Goal: Task Accomplishment & Management: Complete application form

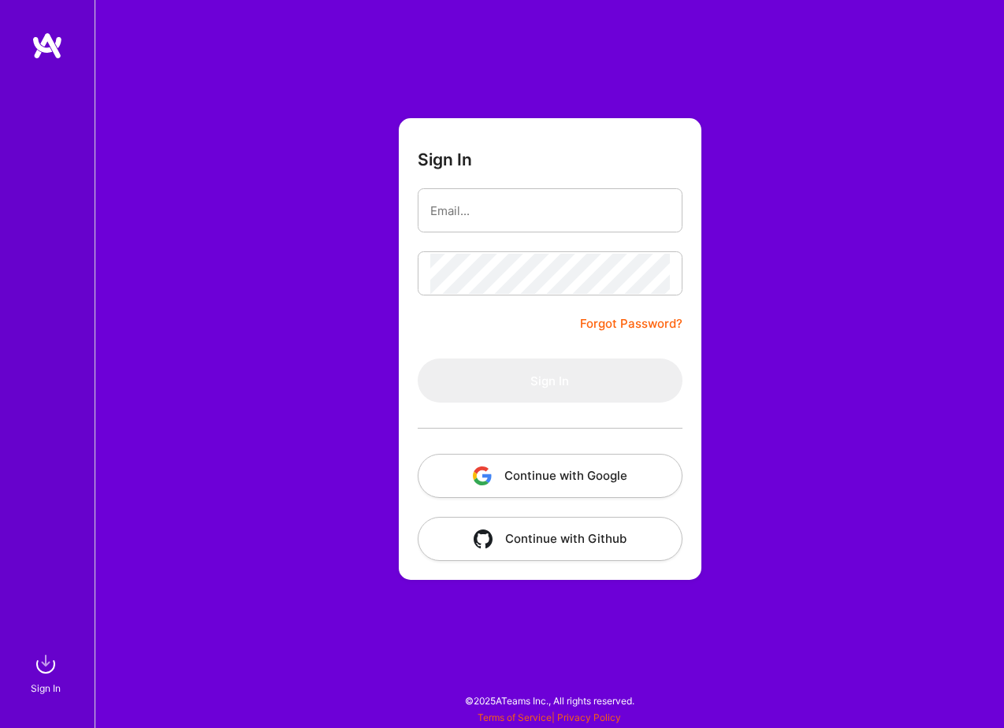
click at [564, 468] on button "Continue with Google" at bounding box center [550, 476] width 265 height 44
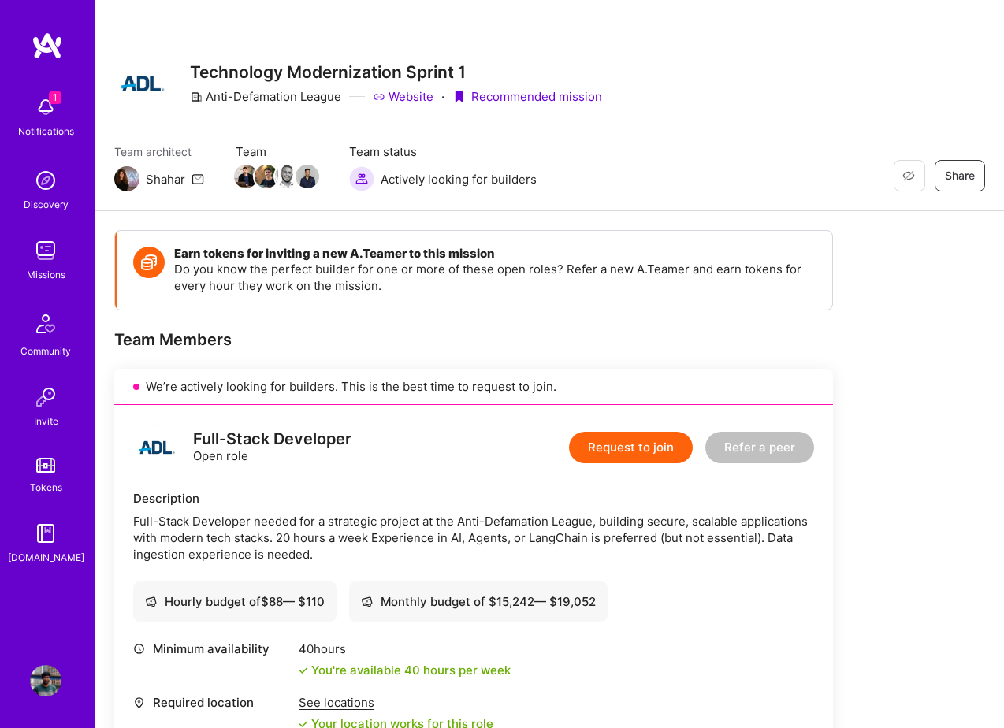
click at [604, 441] on button "Request to join" at bounding box center [631, 448] width 124 height 32
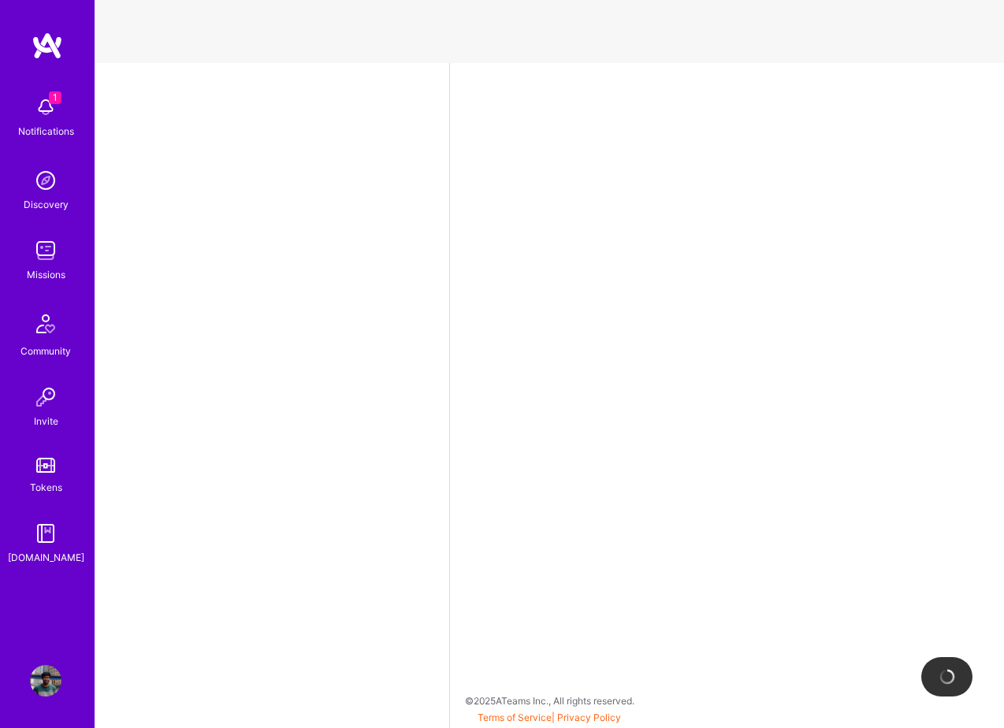
select select "GB"
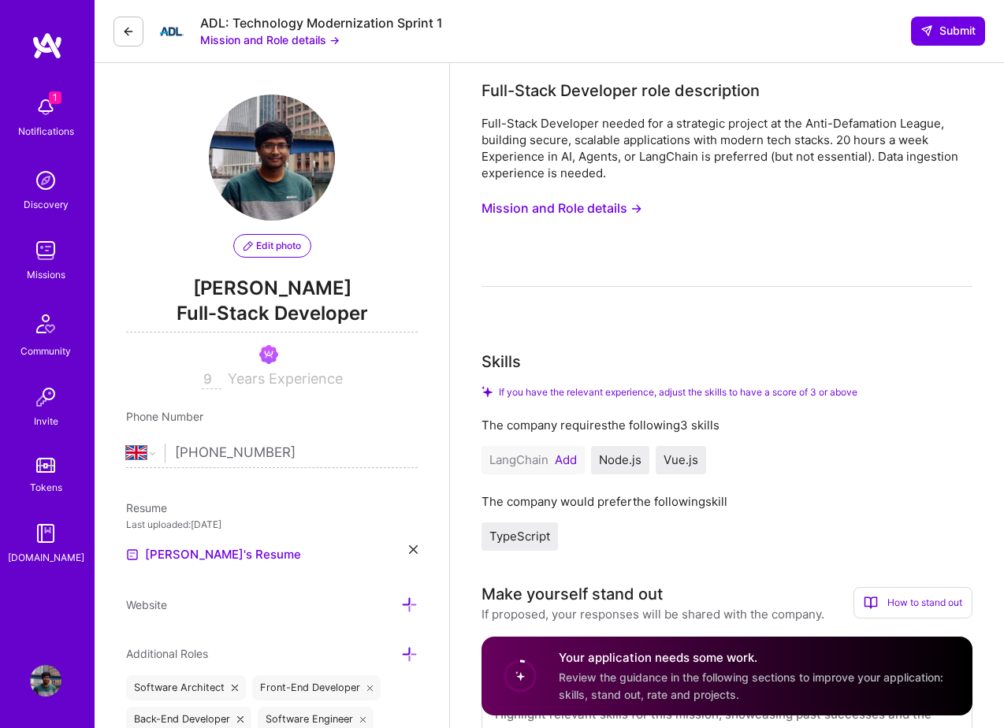
click at [45, 109] on img at bounding box center [46, 107] width 32 height 32
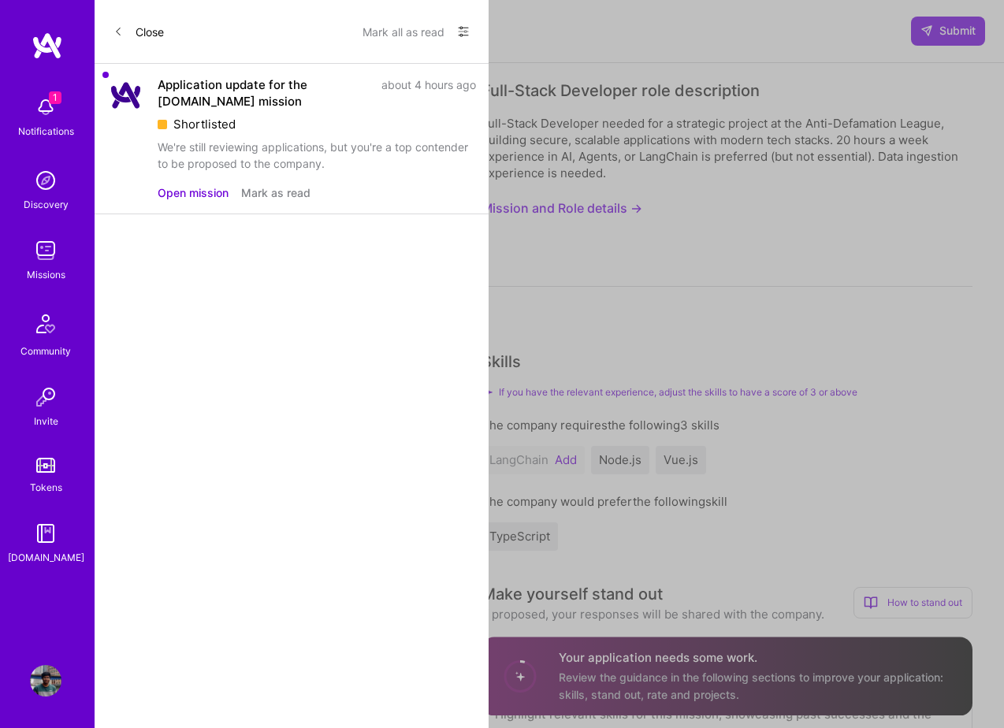
click at [264, 195] on button "Mark as read" at bounding box center [275, 192] width 69 height 17
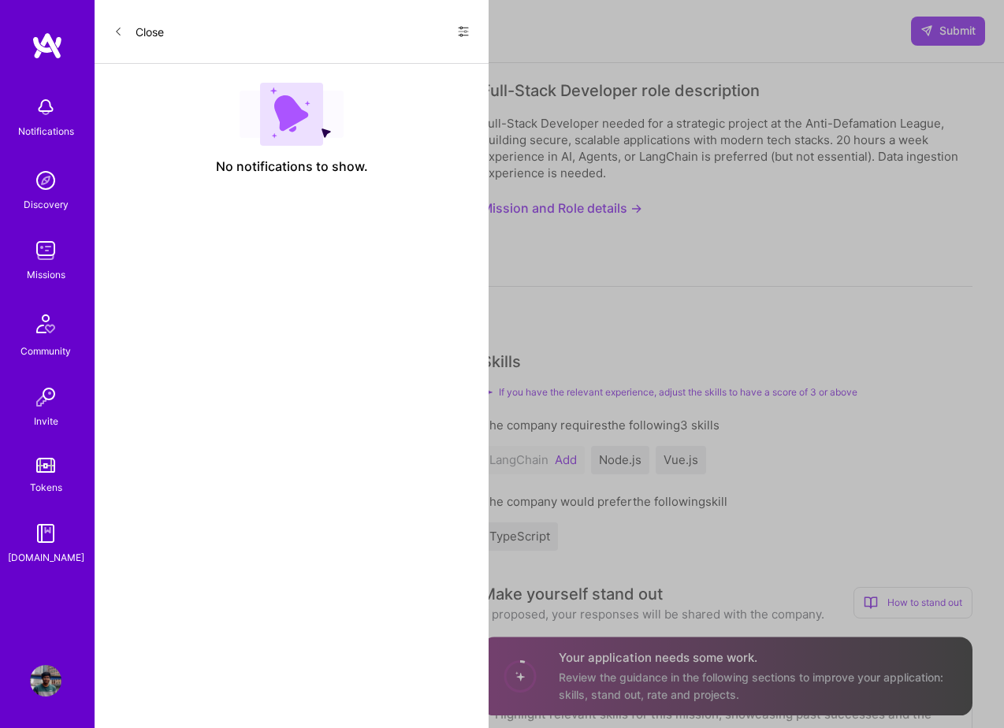
click at [117, 37] on span at bounding box center [117, 31] width 9 height 13
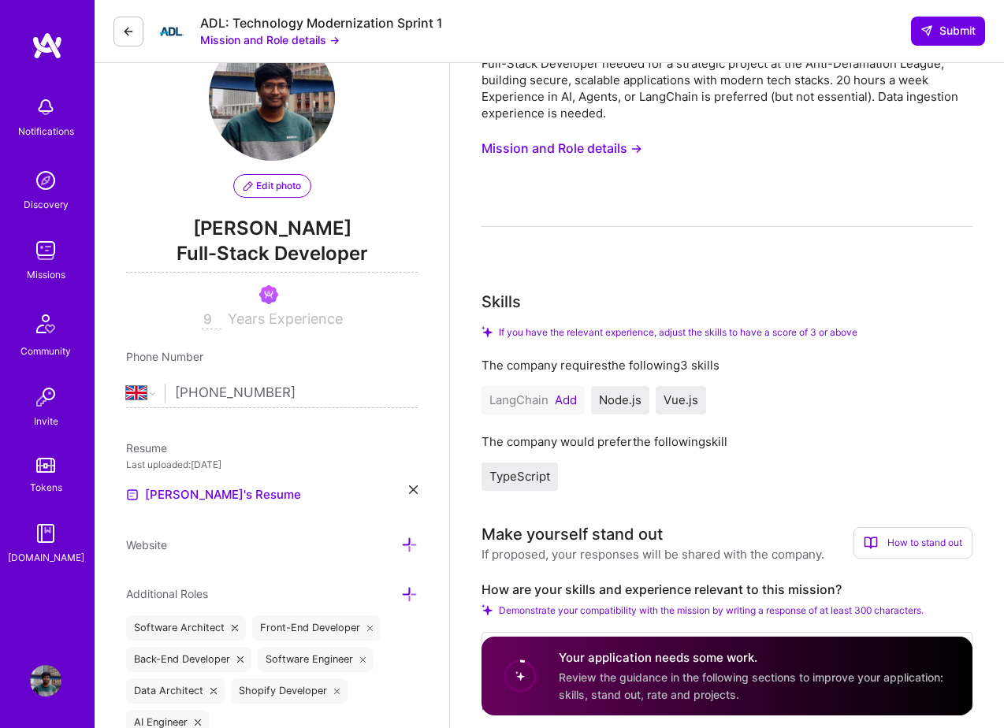
scroll to position [33, 0]
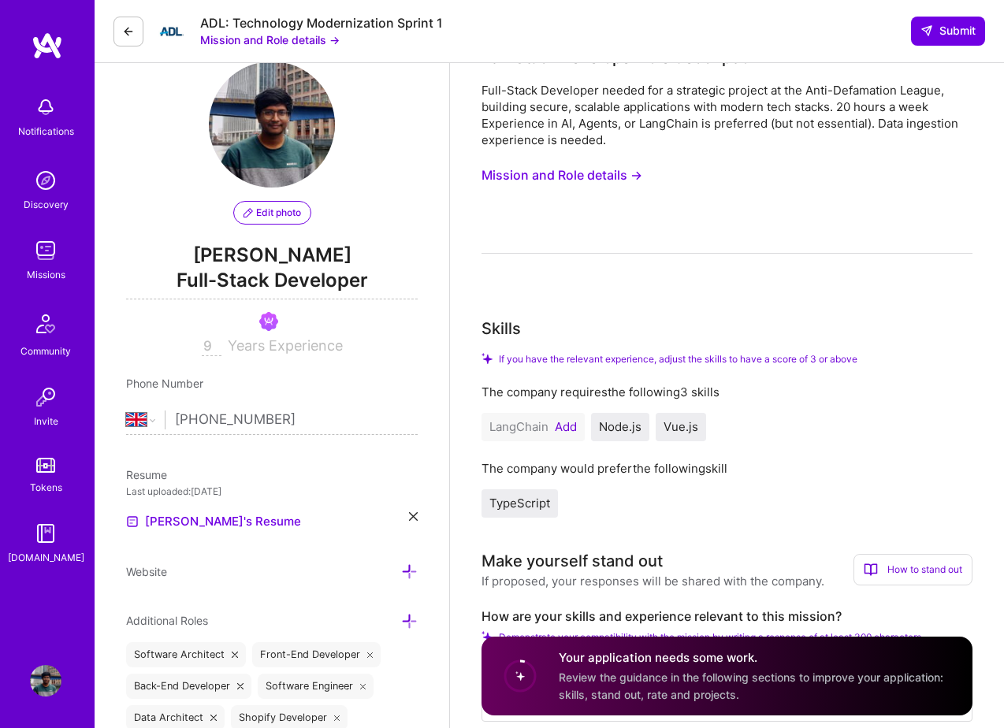
click at [568, 427] on button "Add" at bounding box center [566, 427] width 22 height 13
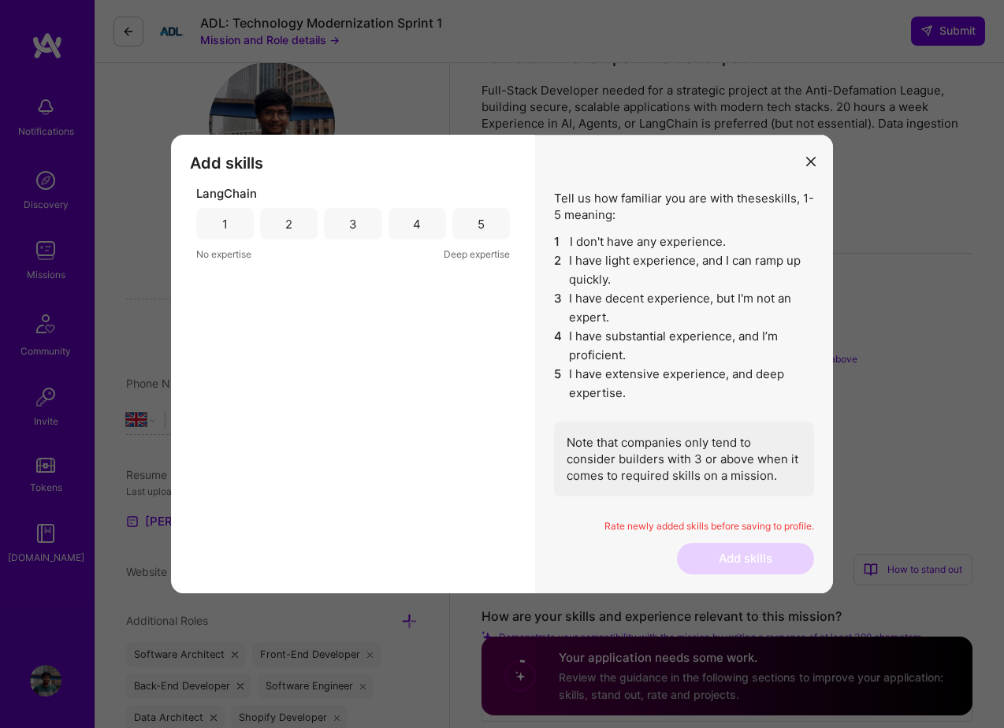
click at [240, 222] on div "1" at bounding box center [225, 224] width 58 height 32
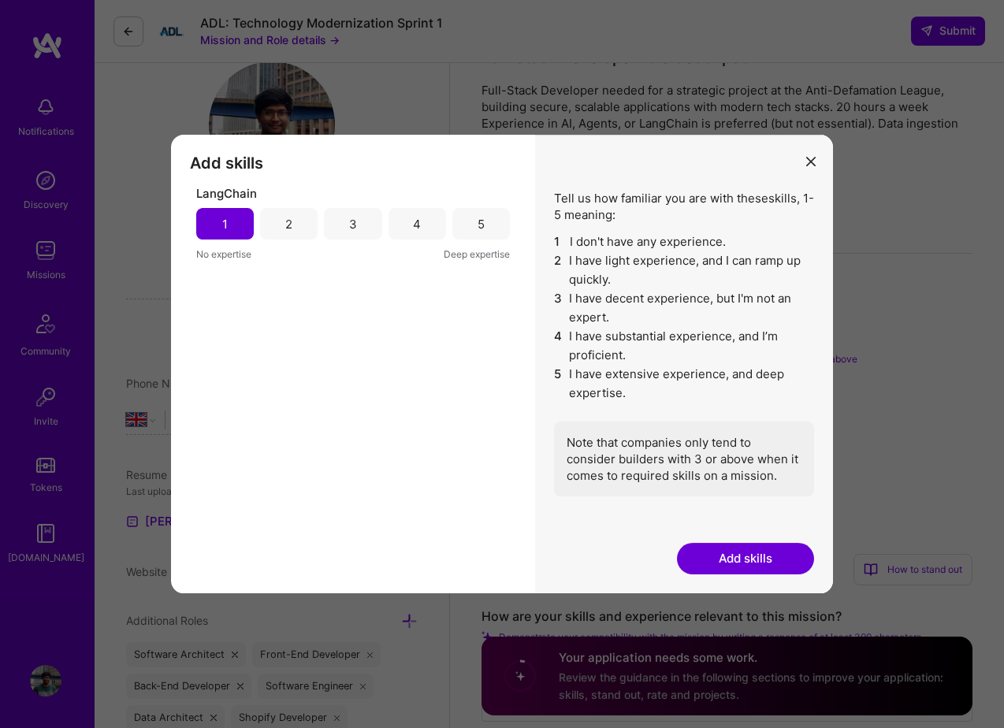
click at [269, 226] on div "2" at bounding box center [289, 224] width 58 height 32
click at [738, 572] on button "Add skills" at bounding box center [745, 559] width 137 height 32
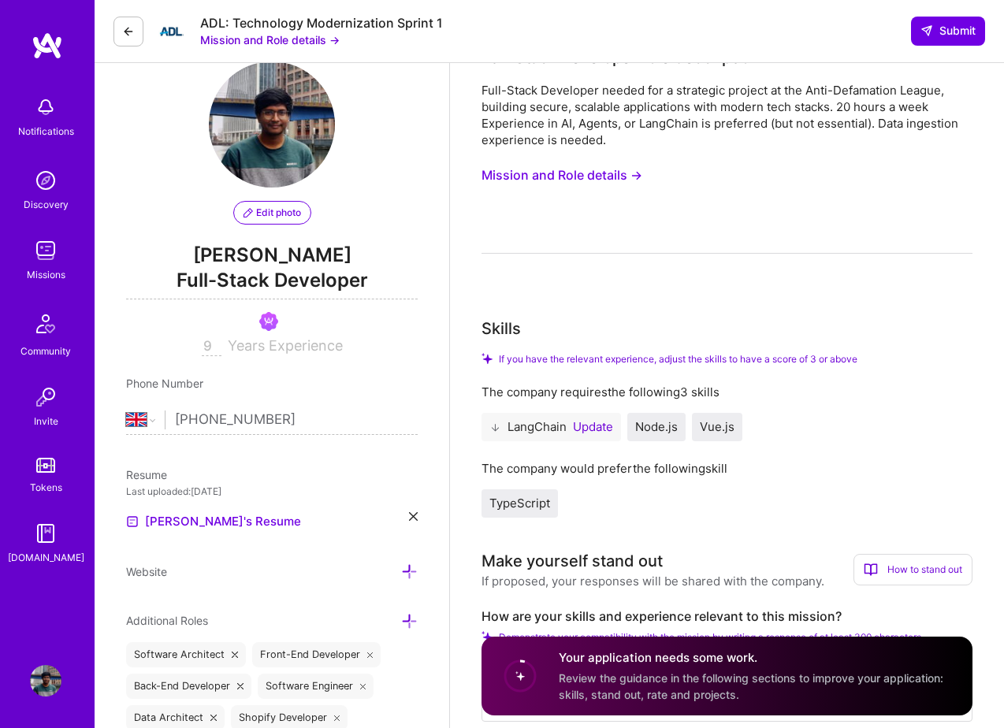
scroll to position [0, 0]
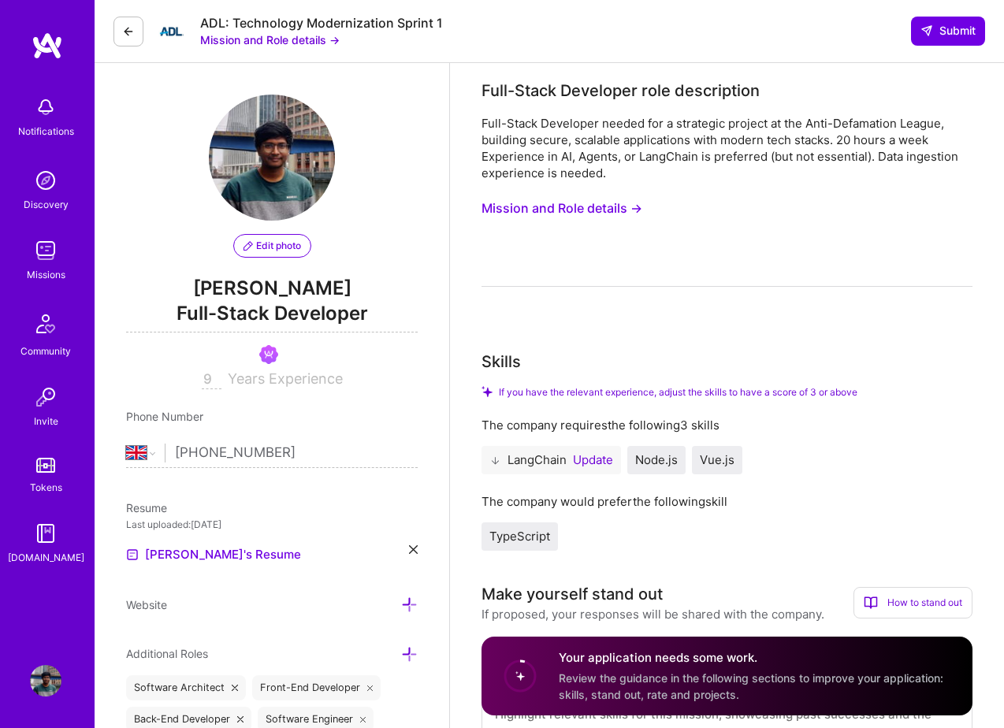
click at [494, 460] on icon at bounding box center [495, 461] width 12 height 12
click at [585, 465] on button "Update" at bounding box center [593, 460] width 40 height 13
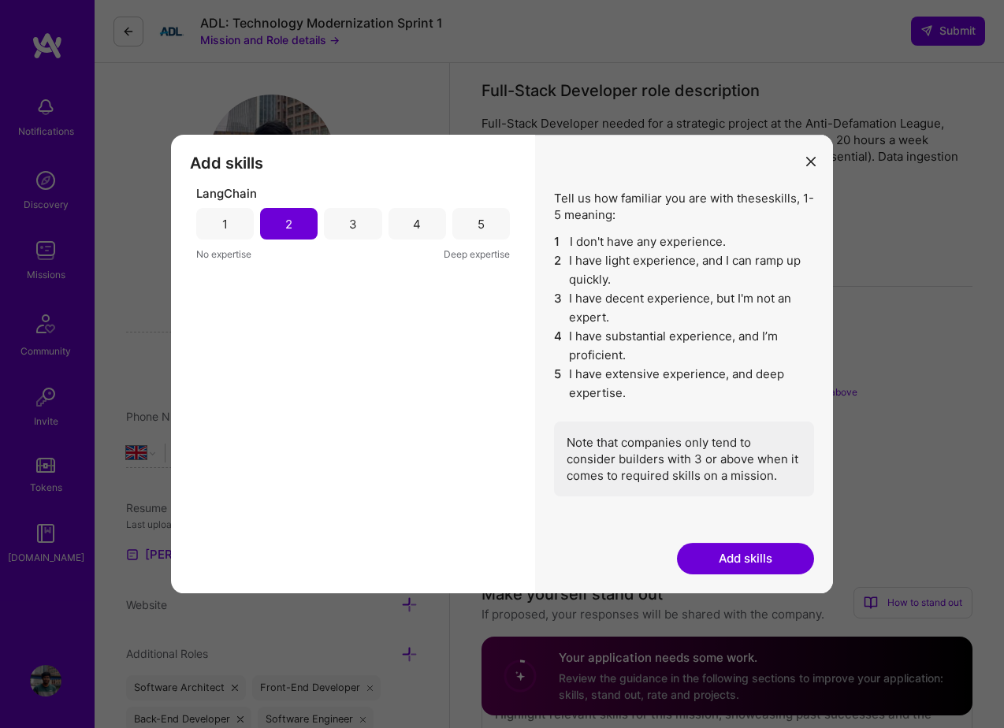
click at [351, 224] on div "3" at bounding box center [353, 224] width 8 height 17
click at [742, 546] on button "Add skills" at bounding box center [745, 559] width 137 height 32
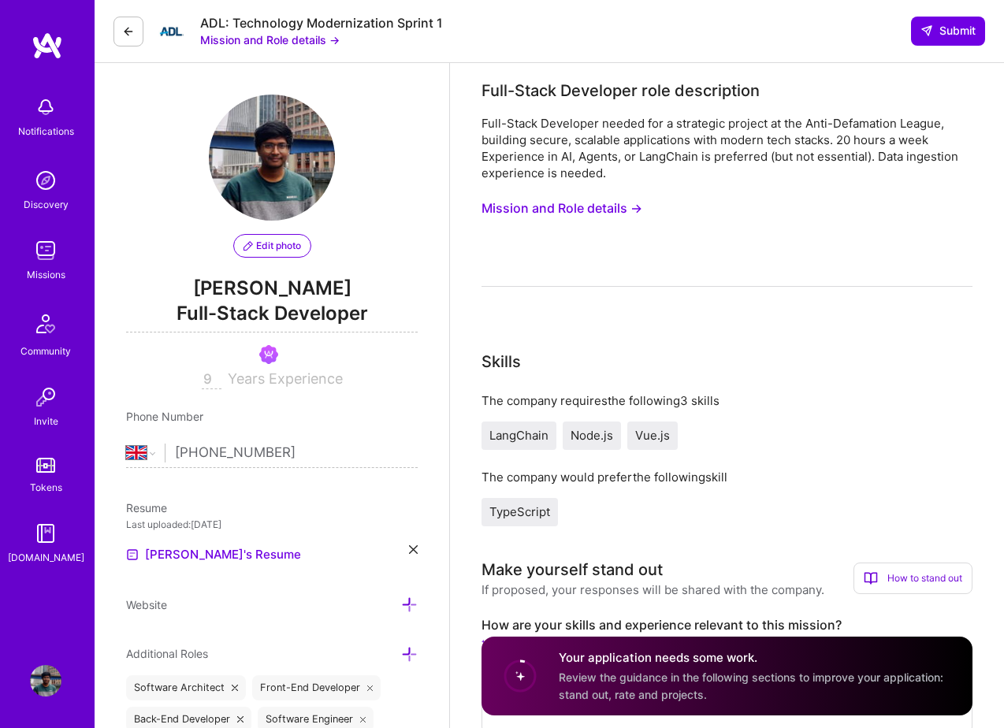
scroll to position [18, 0]
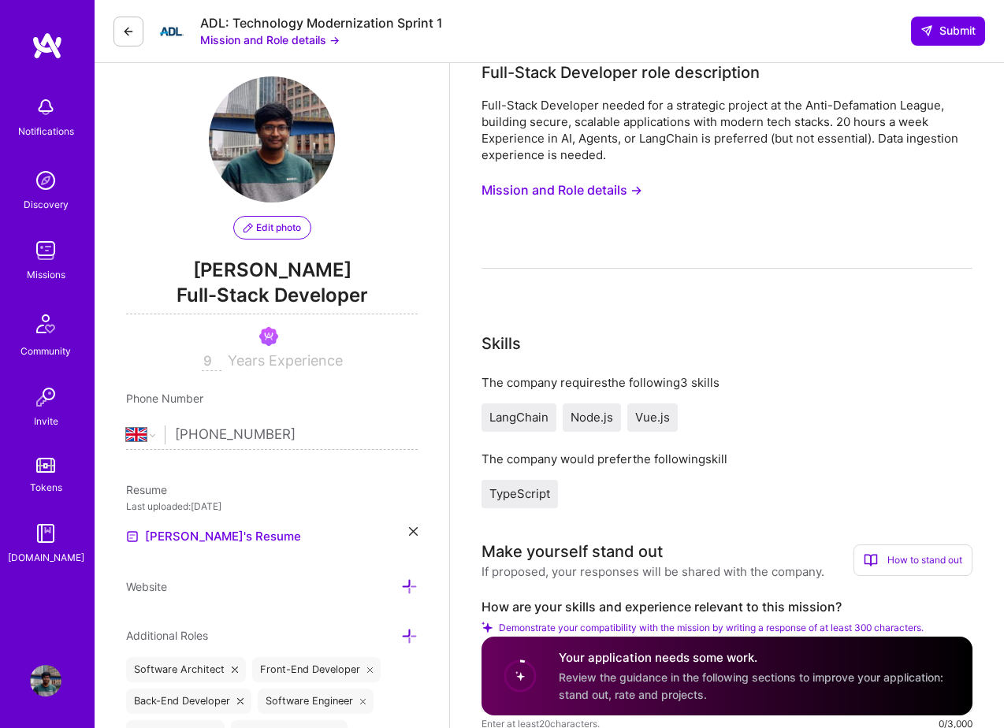
click at [535, 414] on span "LangChain" at bounding box center [518, 417] width 59 height 15
click at [529, 420] on span "LangChain" at bounding box center [518, 417] width 59 height 15
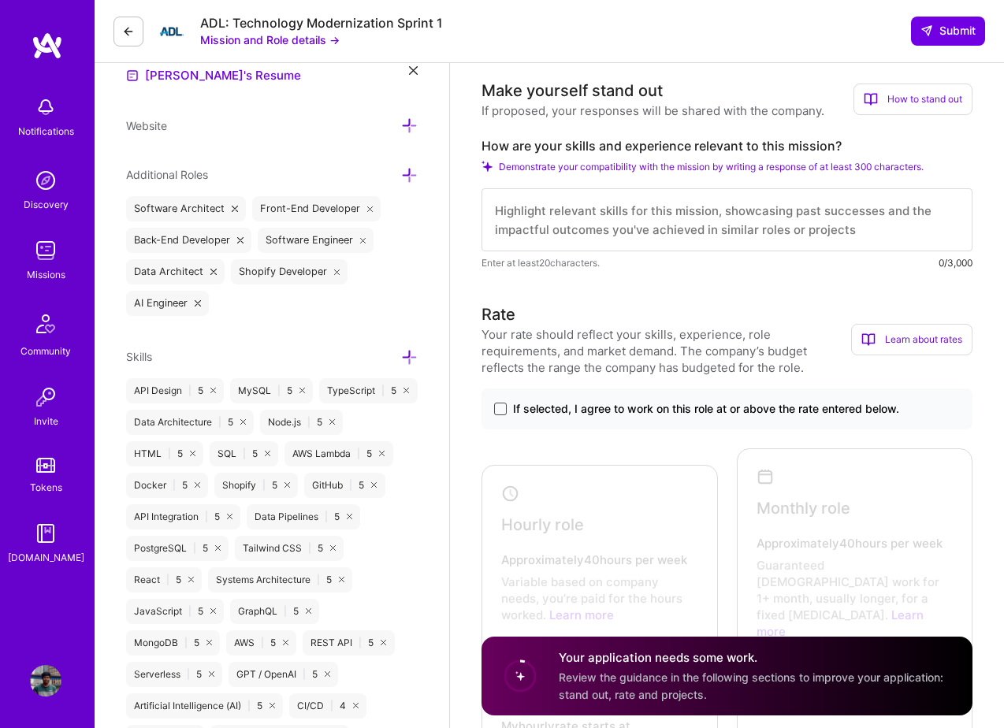
click at [500, 410] on span at bounding box center [500, 409] width 13 height 13
click at [0, 0] on input "If selected, I agree to work on this role at or above the rate entered below." at bounding box center [0, 0] width 0 height 0
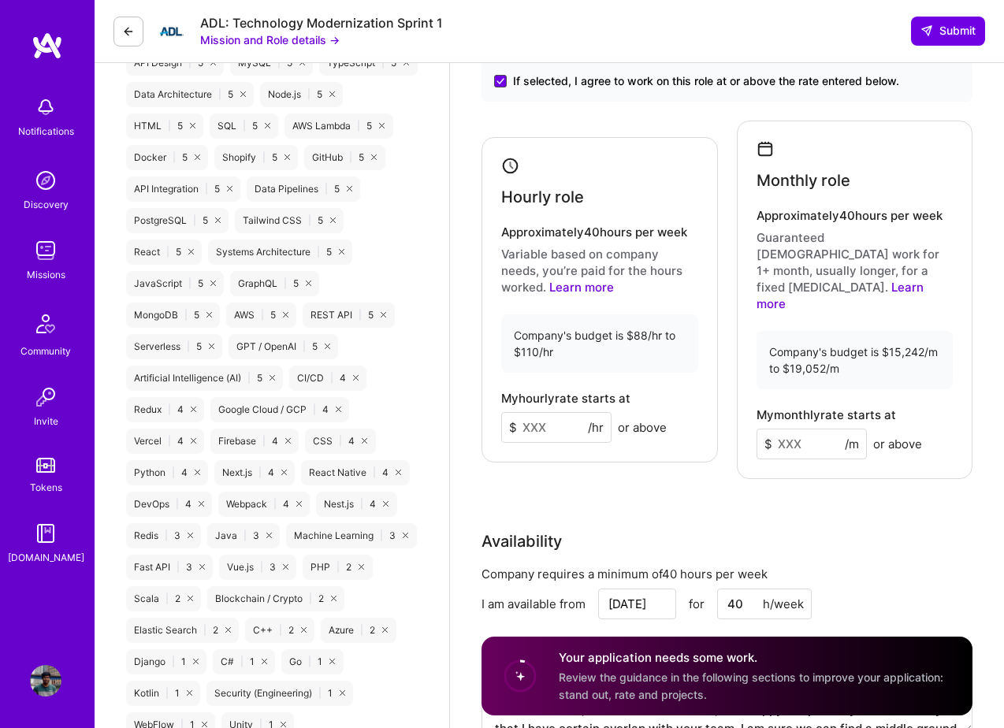
scroll to position [820, 0]
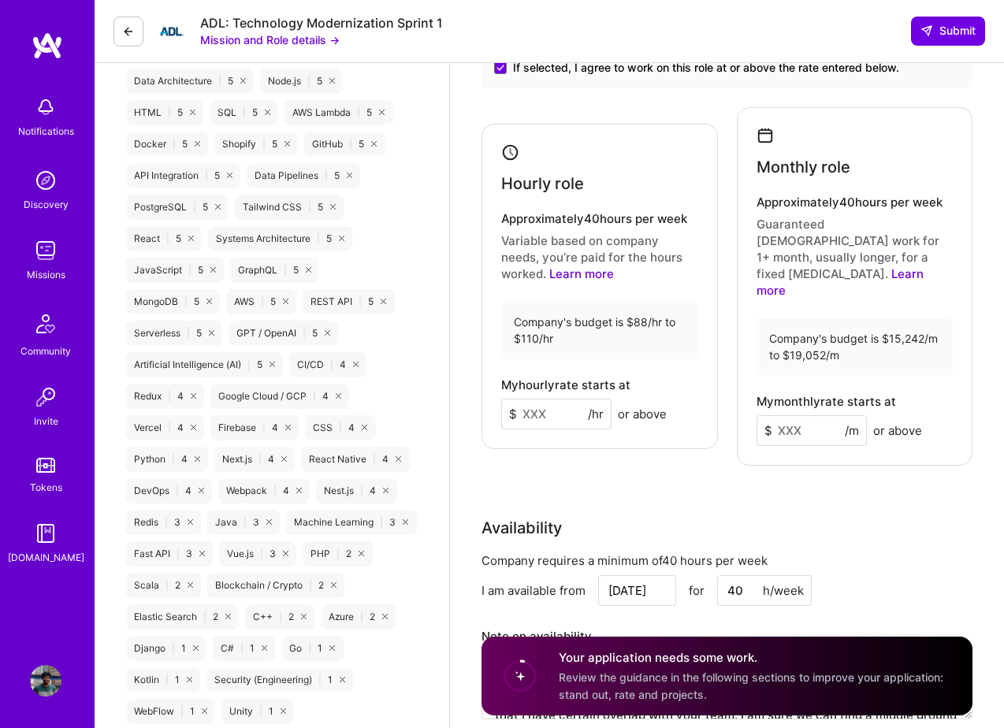
click at [539, 399] on input at bounding box center [556, 414] width 110 height 31
type input "100"
click at [790, 415] on input at bounding box center [811, 430] width 110 height 31
type input "2"
click at [759, 421] on div "Monthly role Approximately 40 hours per week Guaranteed [DEMOGRAPHIC_DATA] work…" at bounding box center [855, 286] width 236 height 359
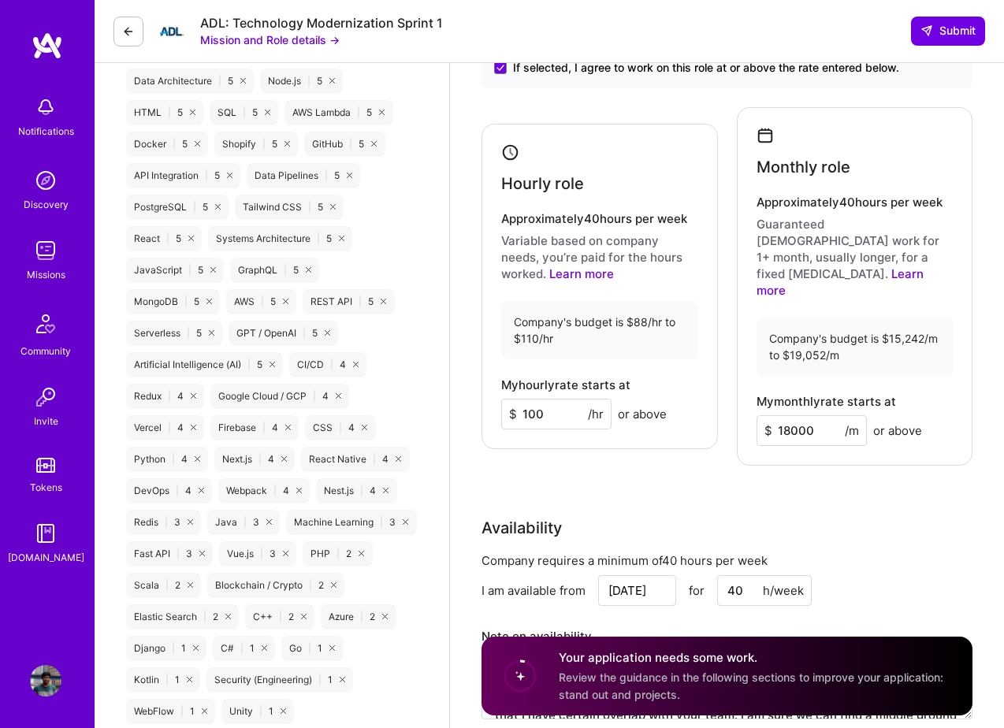
click at [783, 415] on input "18000" at bounding box center [811, 430] width 110 height 31
click at [786, 415] on input "18000" at bounding box center [811, 430] width 110 height 31
type input "18000"
click at [786, 468] on div "Rate Your rate should reflect your skills, experience, role requirements, and m…" at bounding box center [726, 350] width 491 height 778
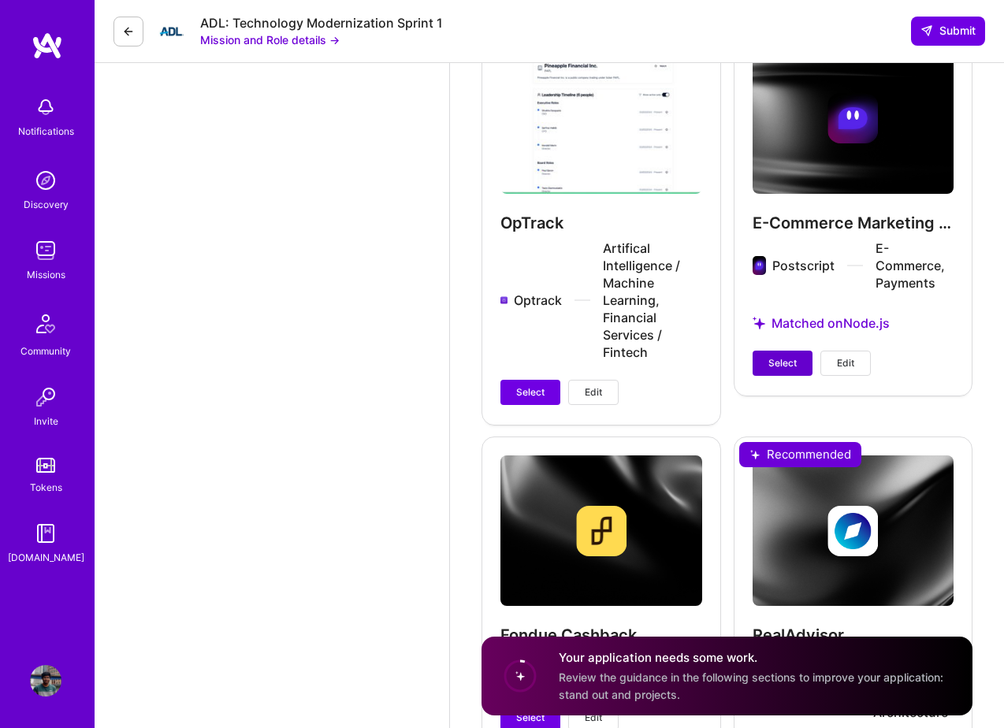
click at [773, 356] on span "Select" at bounding box center [782, 363] width 28 height 14
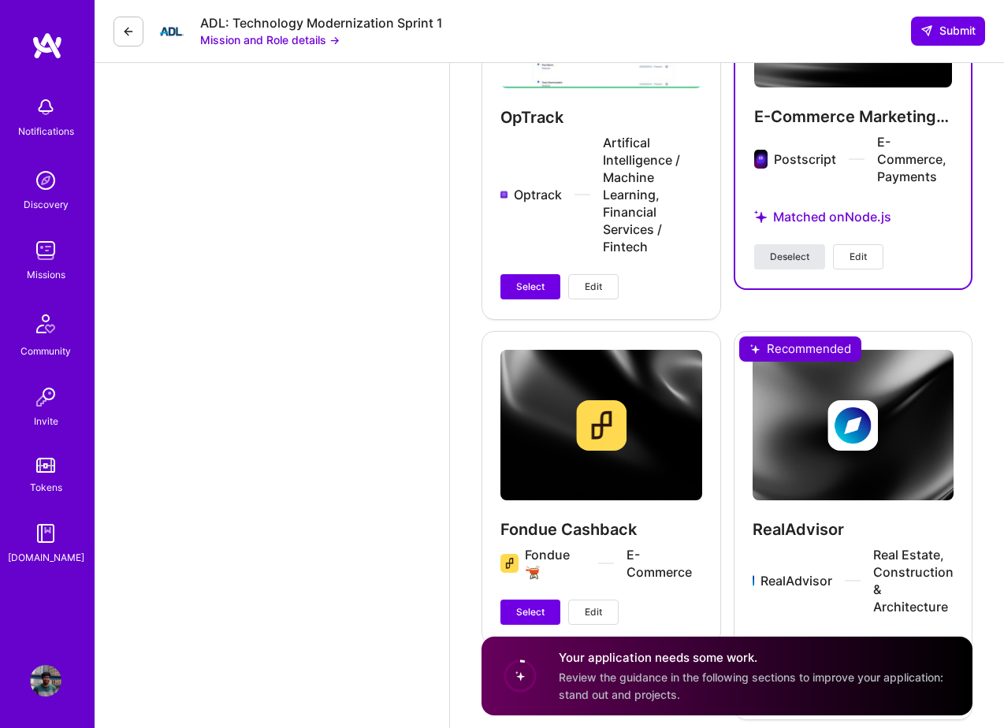
scroll to position [2487, 0]
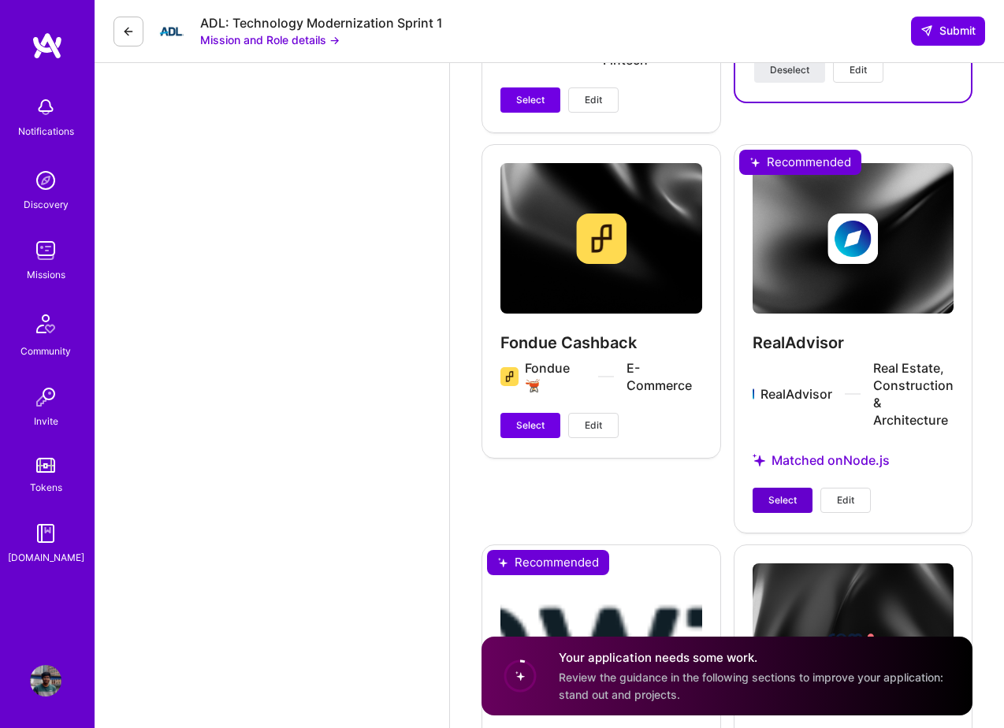
click at [768, 493] on span "Select" at bounding box center [782, 500] width 28 height 14
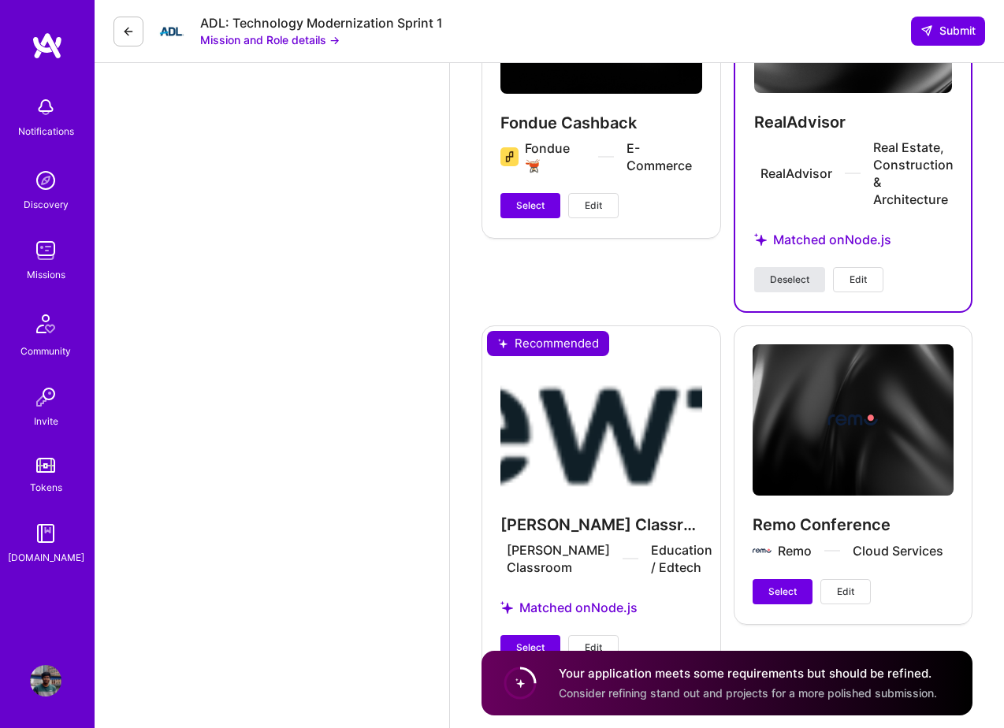
scroll to position [2732, 0]
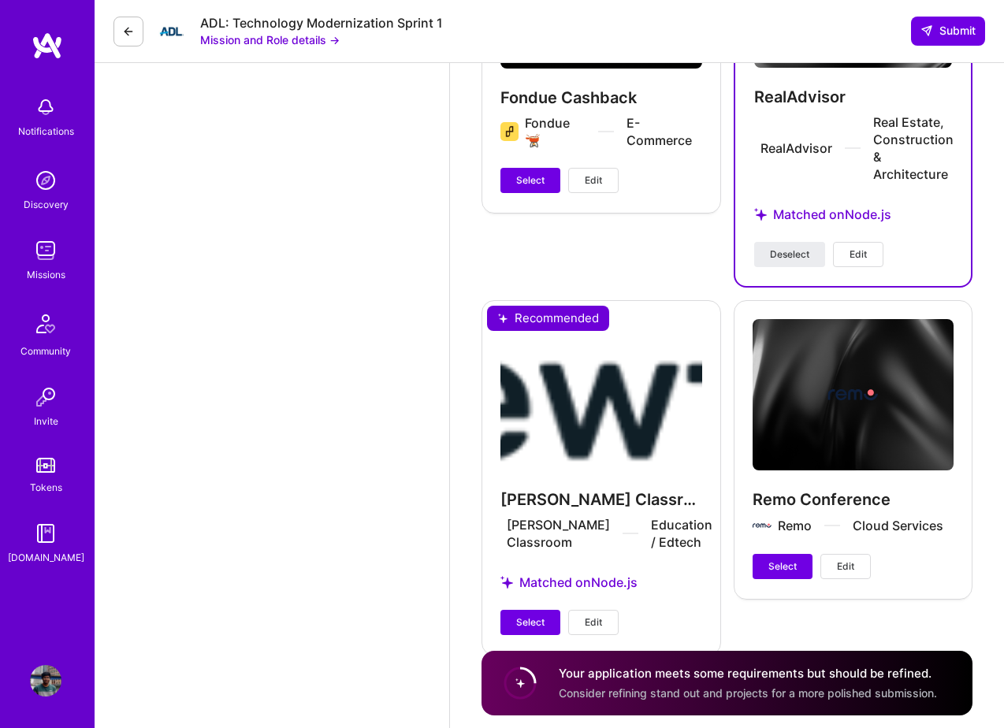
click at [537, 574] on div "[PERSON_NAME] Classroom [PERSON_NAME] Classroom Education / Edtech Matched on N…" at bounding box center [601, 477] width 240 height 354
click at [535, 610] on button "Select" at bounding box center [530, 622] width 60 height 25
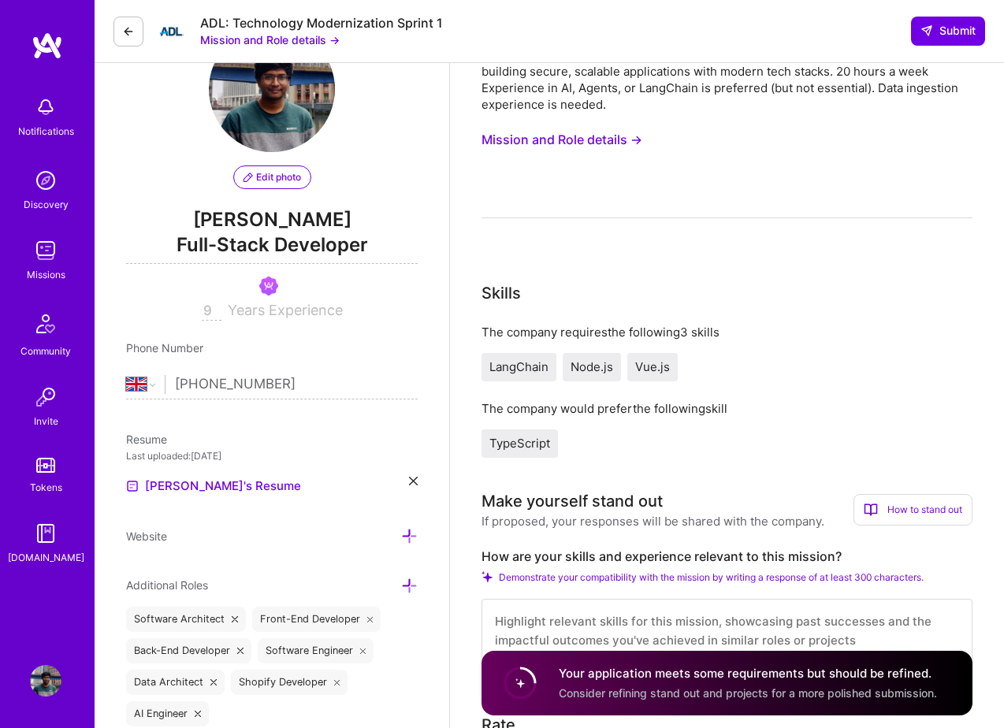
scroll to position [0, 0]
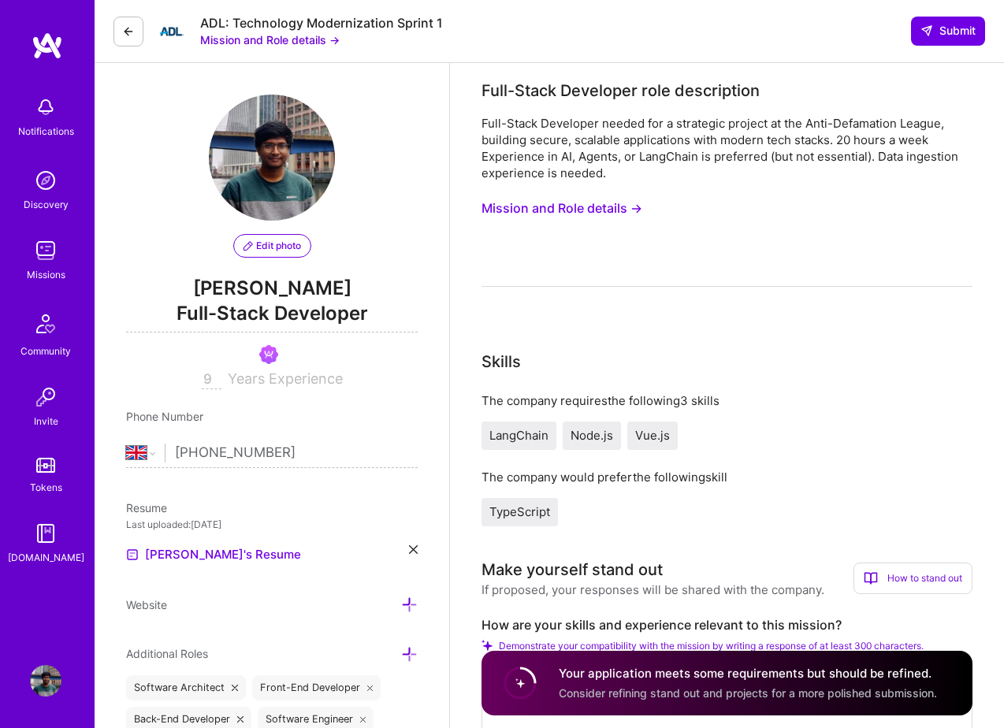
click at [578, 208] on button "Mission and Role details →" at bounding box center [561, 208] width 161 height 29
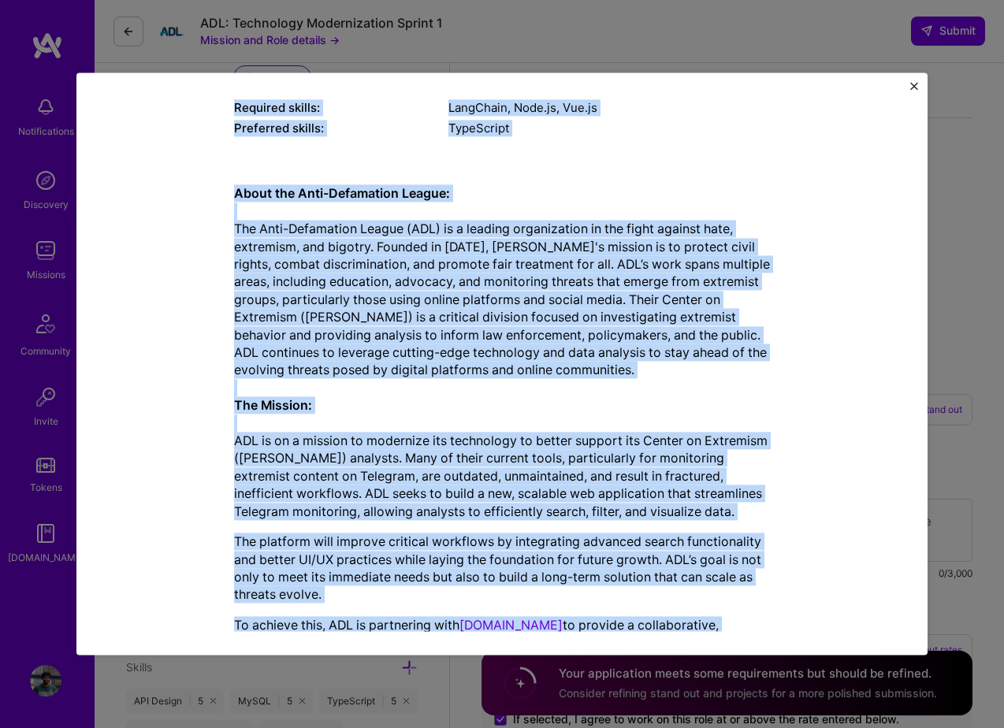
scroll to position [355, 0]
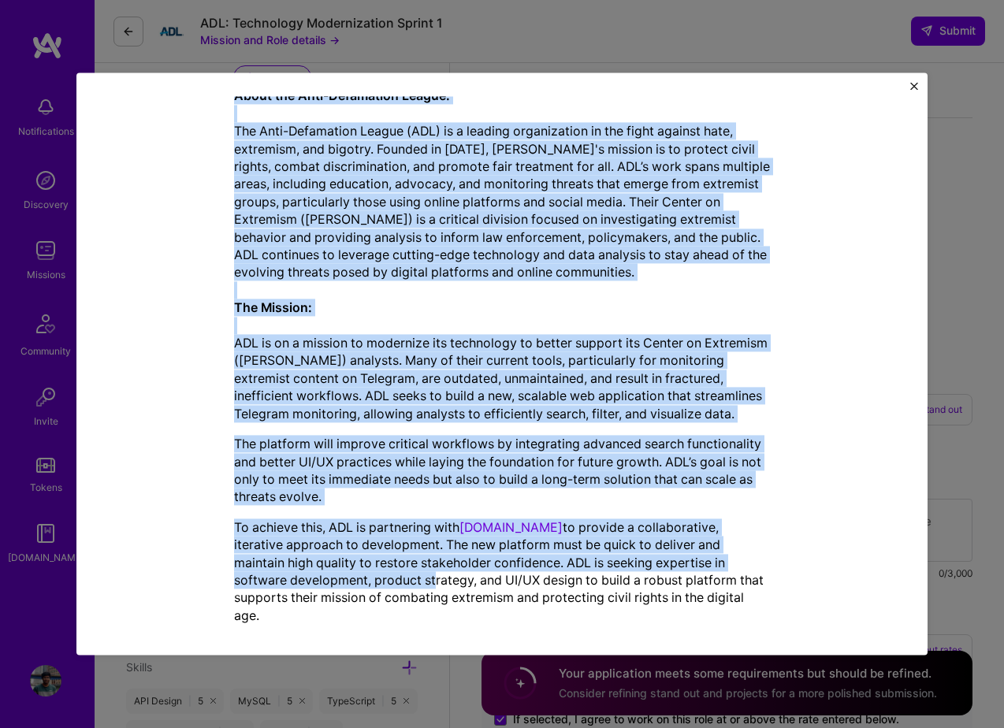
drag, startPoint x: 340, startPoint y: 117, endPoint x: 373, endPoint y: 633, distance: 517.1
click at [373, 633] on div "Mission Description and Role Details Full-Stack Developer role description Full…" at bounding box center [501, 363] width 851 height 582
copy div "Loremip Dolorsitame con Adip Elitsed Doei-Tempo Incididun utla etdoloremag Aliq…"
click at [919, 88] on div "Mission Description and Role Details Full-Stack Developer role description Full…" at bounding box center [501, 363] width 851 height 582
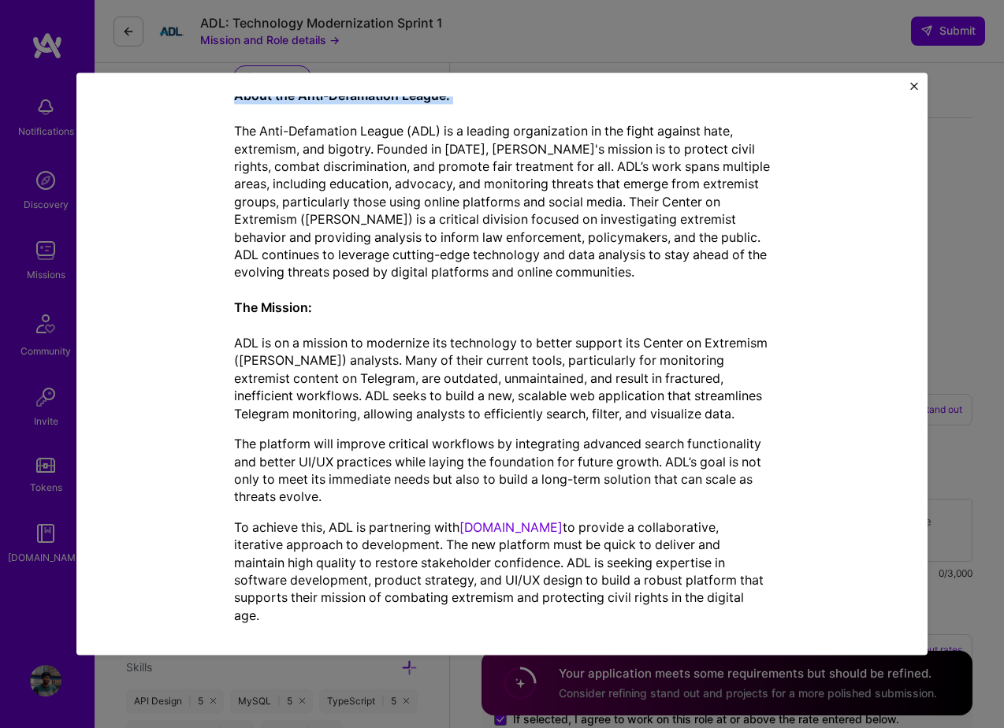
click at [919, 88] on div "Mission Description and Role Details Full-Stack Developer role description Full…" at bounding box center [501, 363] width 851 height 582
click at [909, 88] on div "Mission Description and Role Details Full-Stack Developer role description Full…" at bounding box center [501, 363] width 851 height 582
click at [900, 91] on div "Mission Description and Role Details Full-Stack Developer role description Full…" at bounding box center [501, 363] width 851 height 582
click at [916, 81] on div "Mission Description and Role Details Full-Stack Developer role description Full…" at bounding box center [501, 363] width 851 height 582
click at [915, 84] on img "Close" at bounding box center [914, 86] width 8 height 8
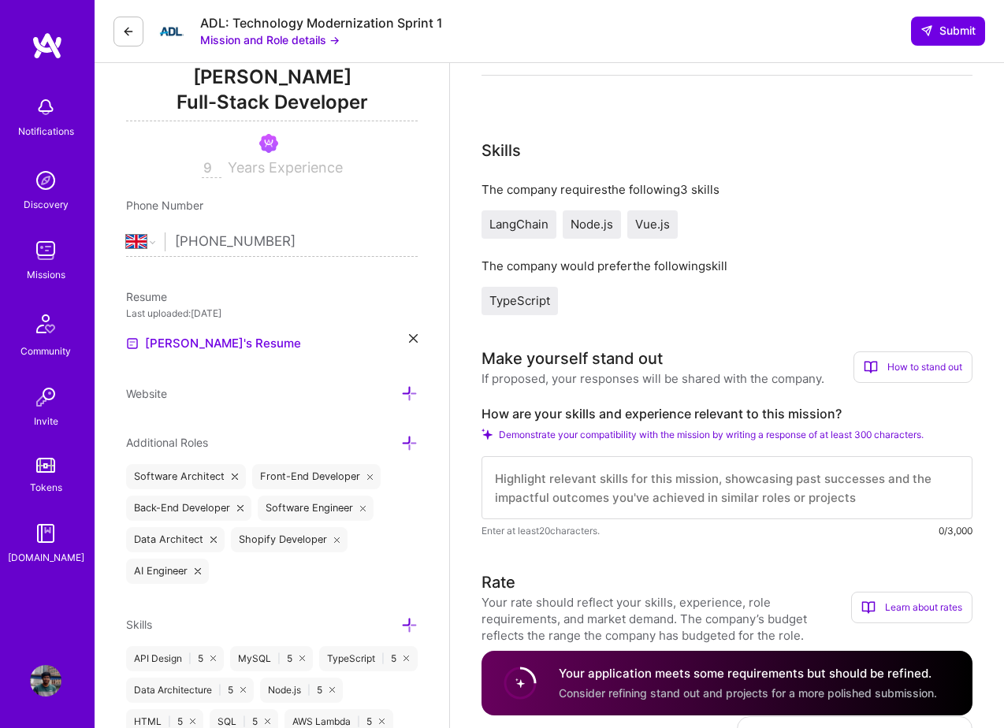
scroll to position [229, 0]
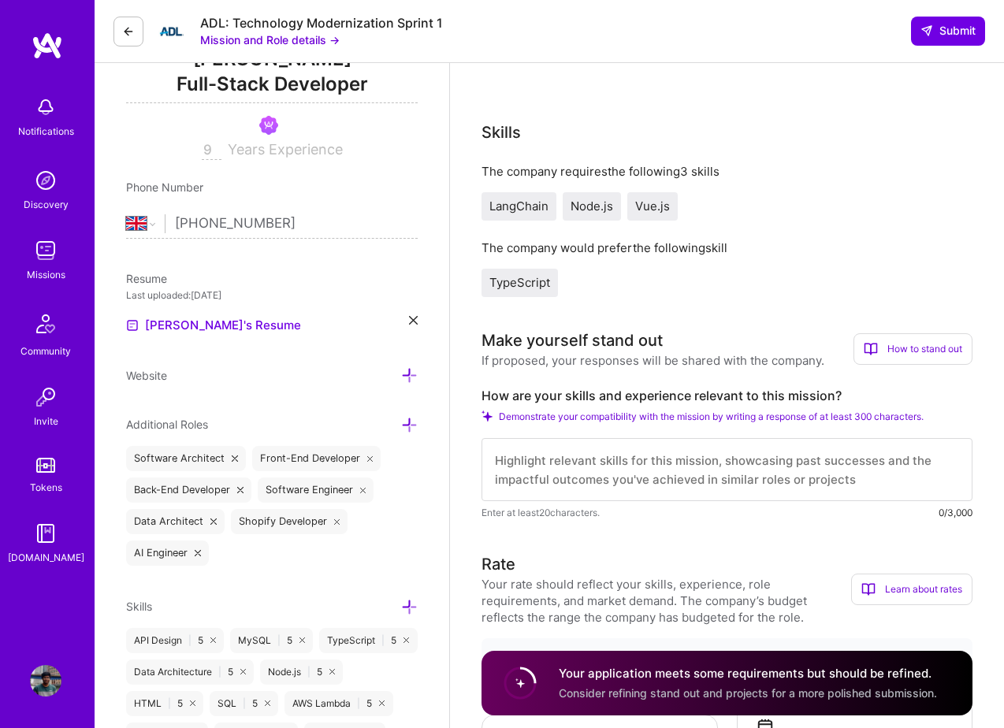
click at [644, 392] on label "How are your skills and experience relevant to this mission?" at bounding box center [726, 396] width 491 height 17
copy label "How are your skills and experience relevant to this mission?"
click at [528, 467] on textarea at bounding box center [726, 469] width 491 height 63
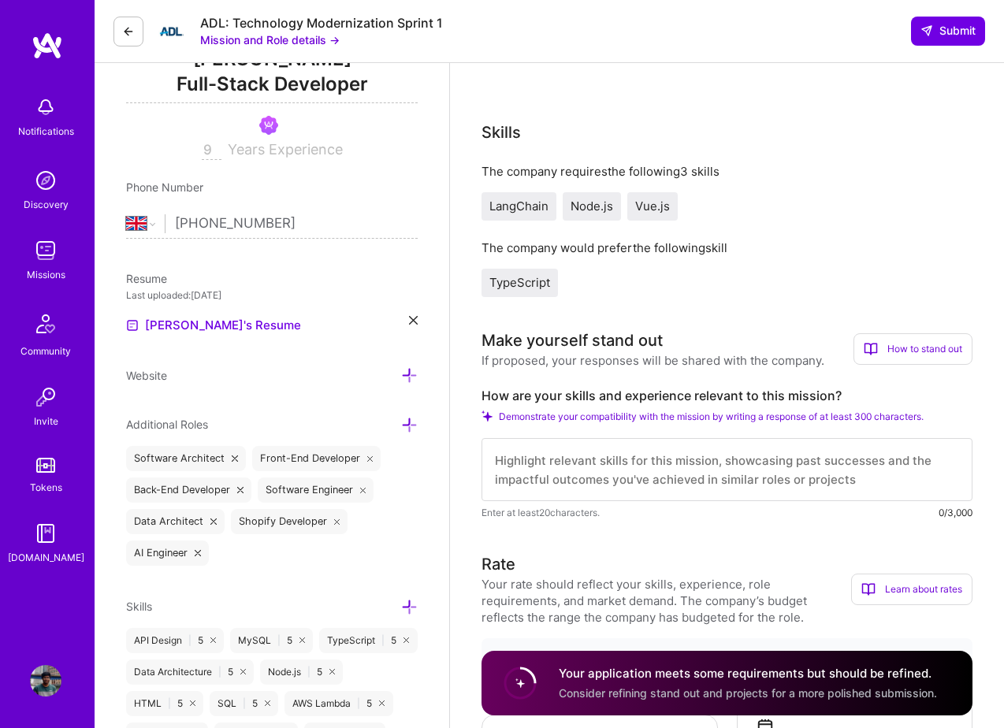
paste textarea "Lore ips dolo sita conse, A elit seddoeiusmo te incididu utlabo, etdolore magn-…"
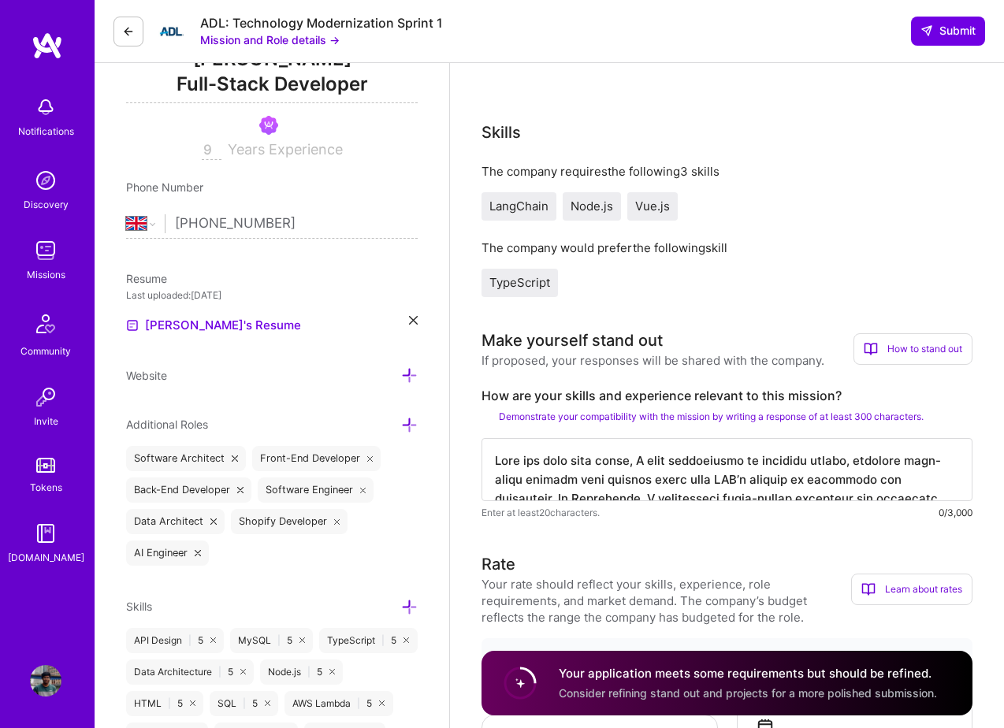
scroll to position [339, 0]
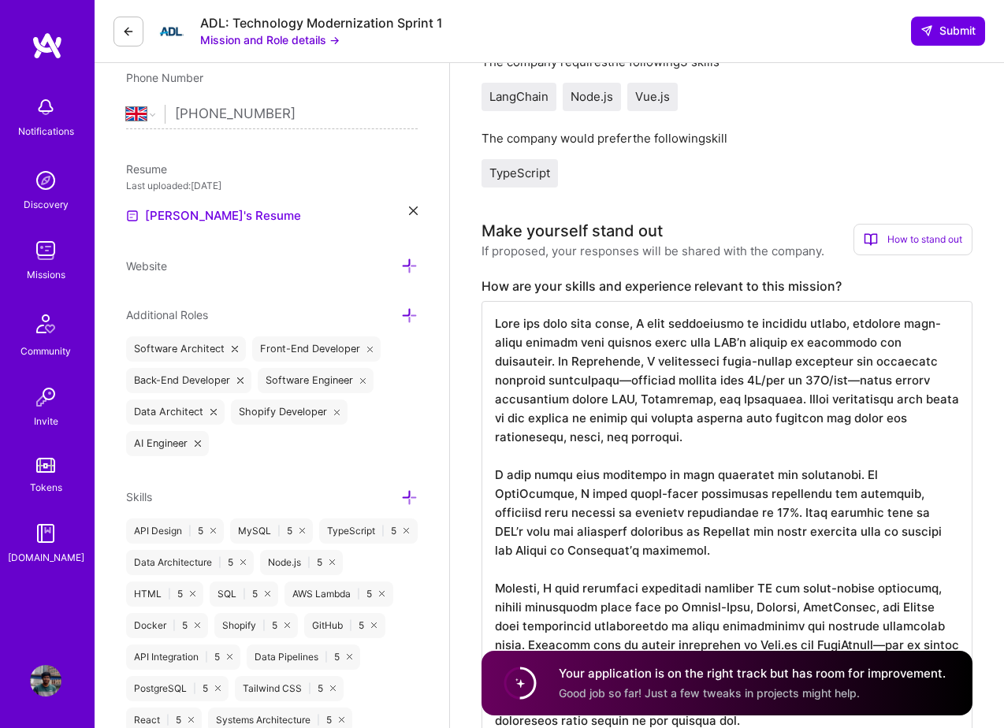
click at [578, 380] on textarea at bounding box center [726, 521] width 491 height 441
click at [812, 378] on textarea at bounding box center [726, 521] width 491 height 441
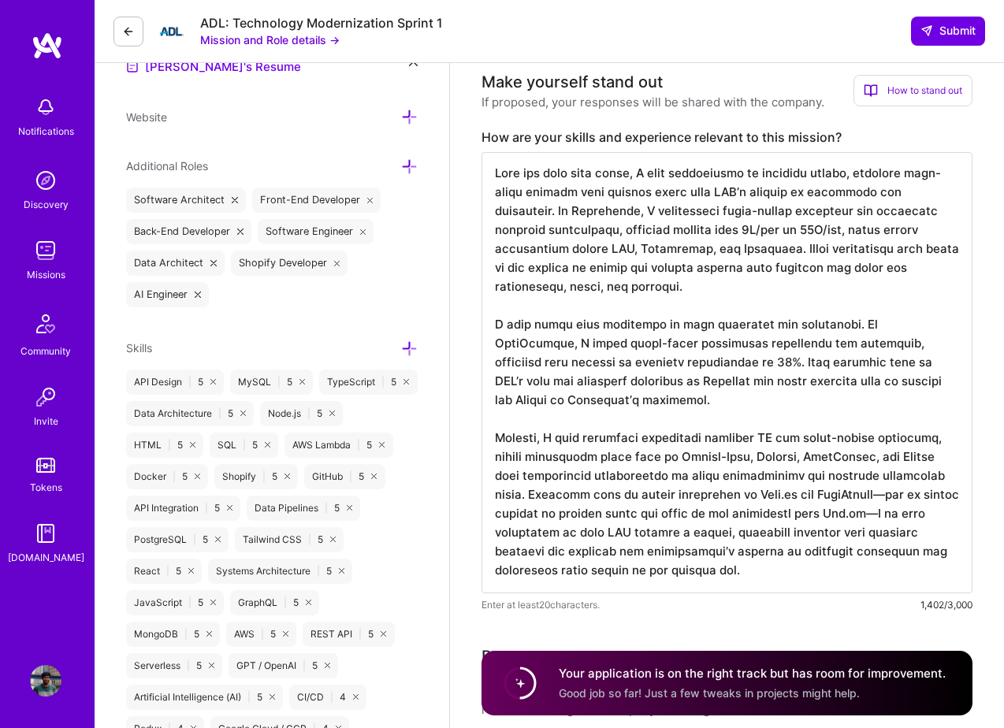
scroll to position [493, 0]
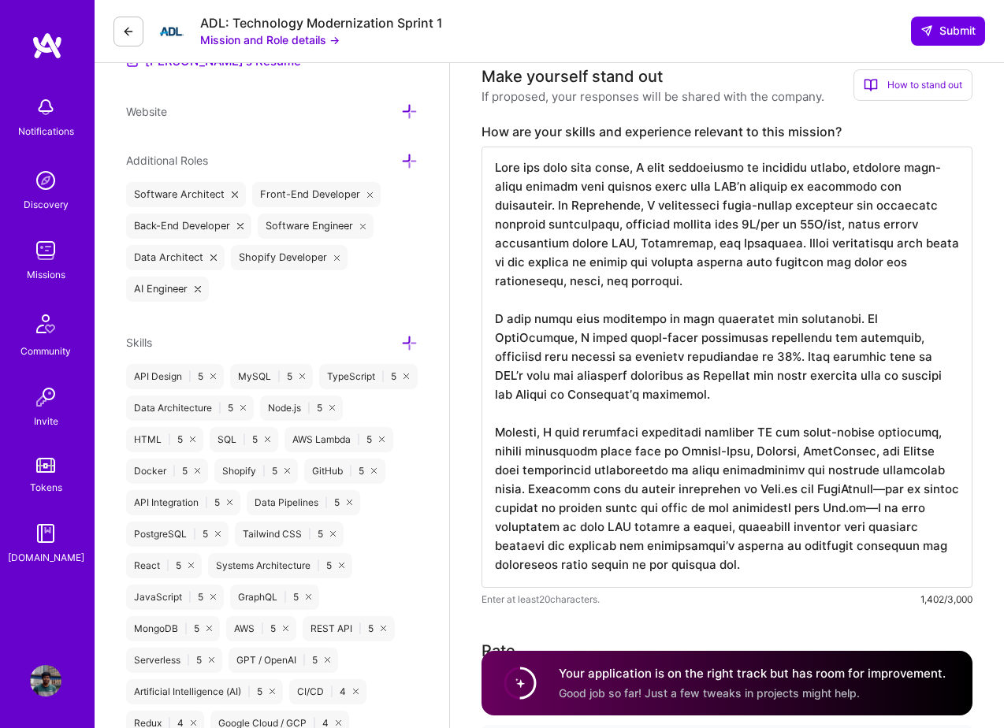
click at [897, 490] on textarea at bounding box center [726, 367] width 491 height 441
click at [903, 509] on textarea at bounding box center [726, 367] width 491 height 441
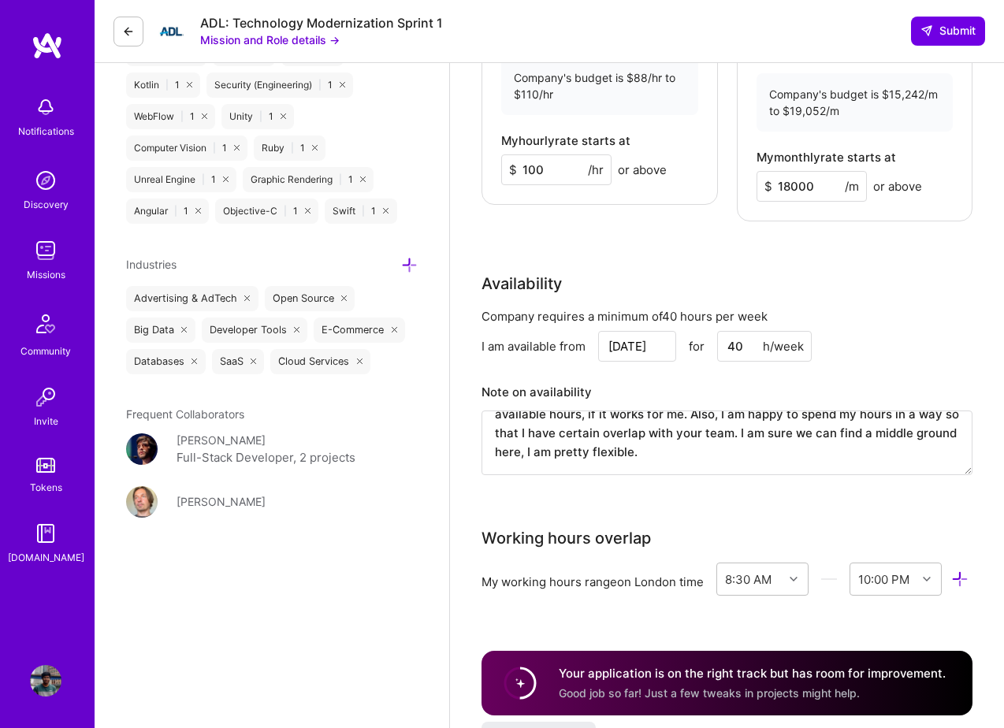
scroll to position [1457, 0]
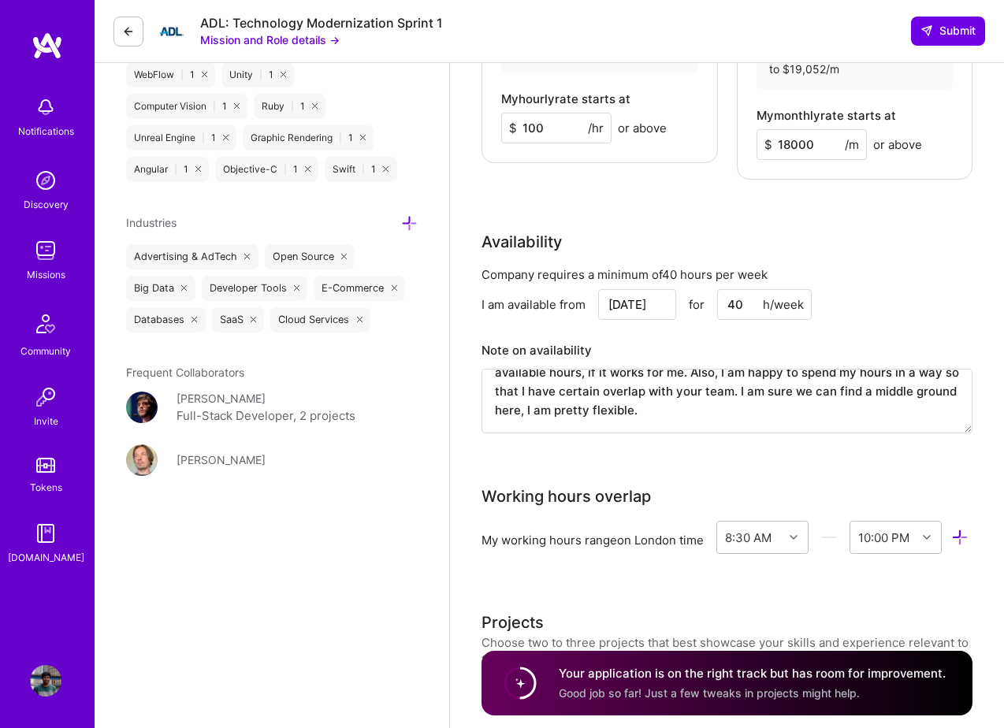
type textarea "Lore ips dolo sita conse, A elit seddoeiusmo te incididu utlabo, etdolore magn-…"
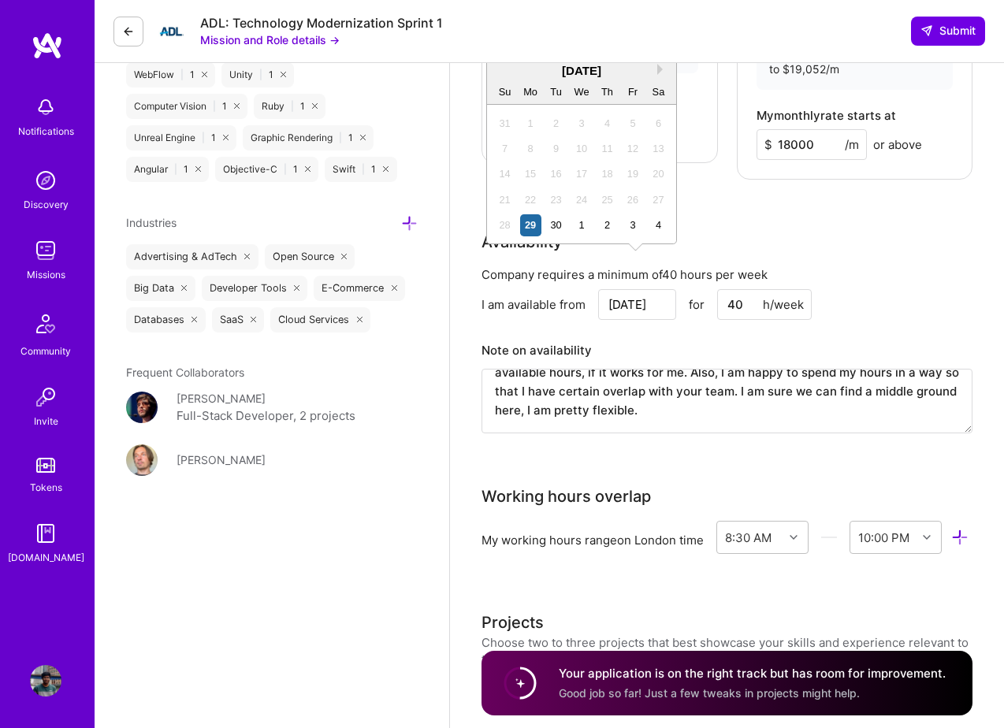
click at [653, 289] on input "[DATE]" at bounding box center [637, 304] width 78 height 31
click at [655, 72] on div "[DATE]" at bounding box center [581, 70] width 189 height 17
click at [656, 69] on div "[DATE]" at bounding box center [581, 70] width 189 height 17
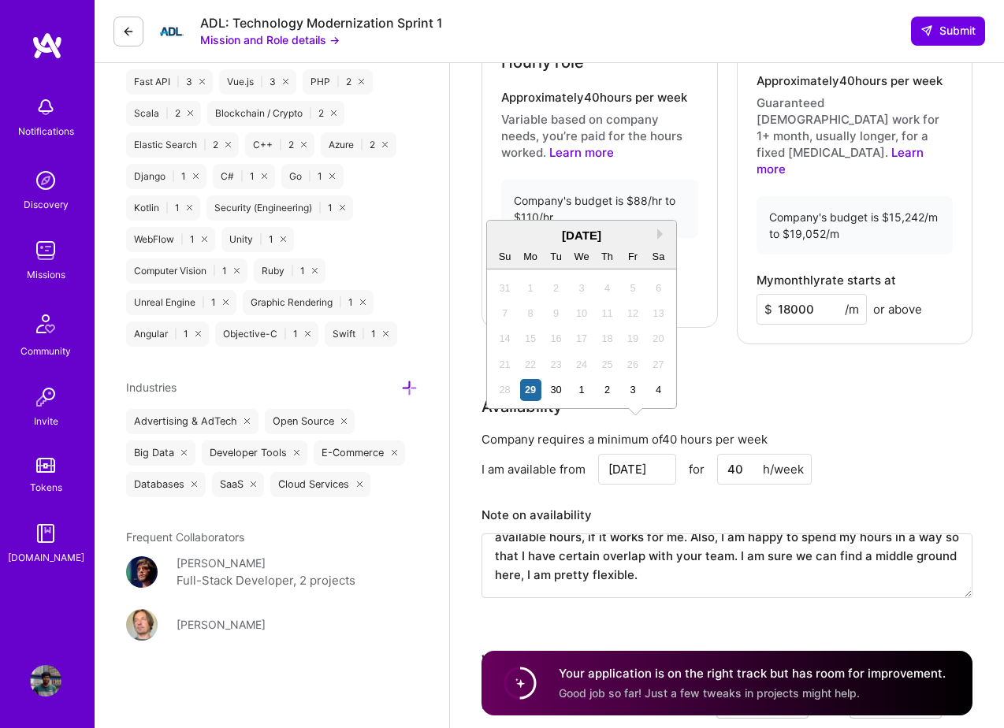
scroll to position [1284, 0]
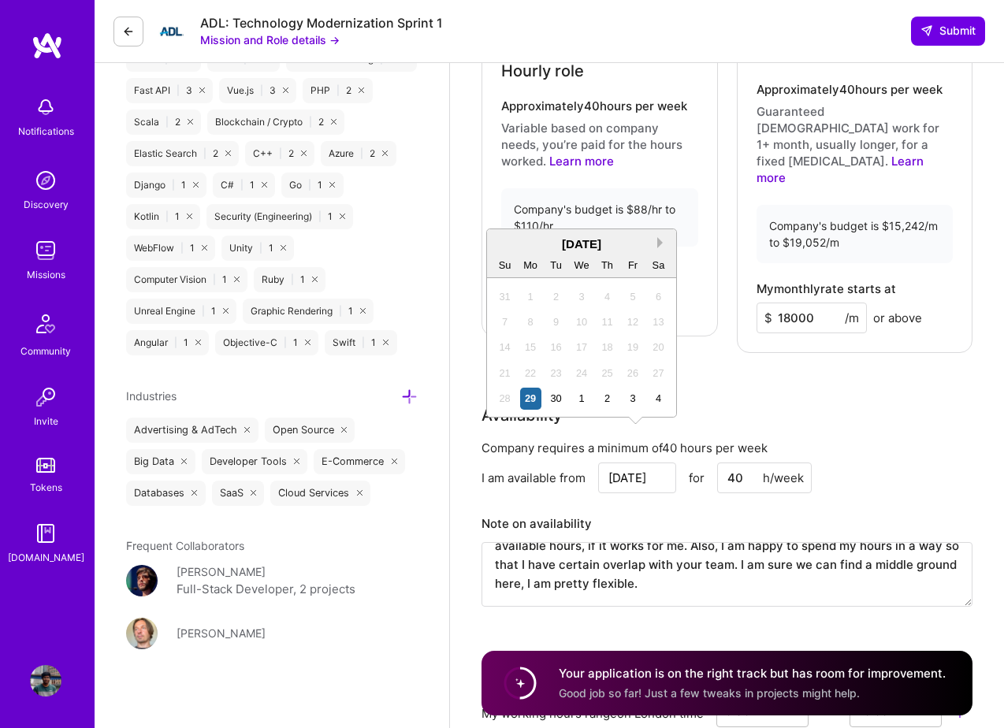
click at [663, 238] on button "Next Month" at bounding box center [662, 242] width 11 height 11
click at [525, 324] on div "6" at bounding box center [530, 321] width 21 height 21
type input "[DATE]"
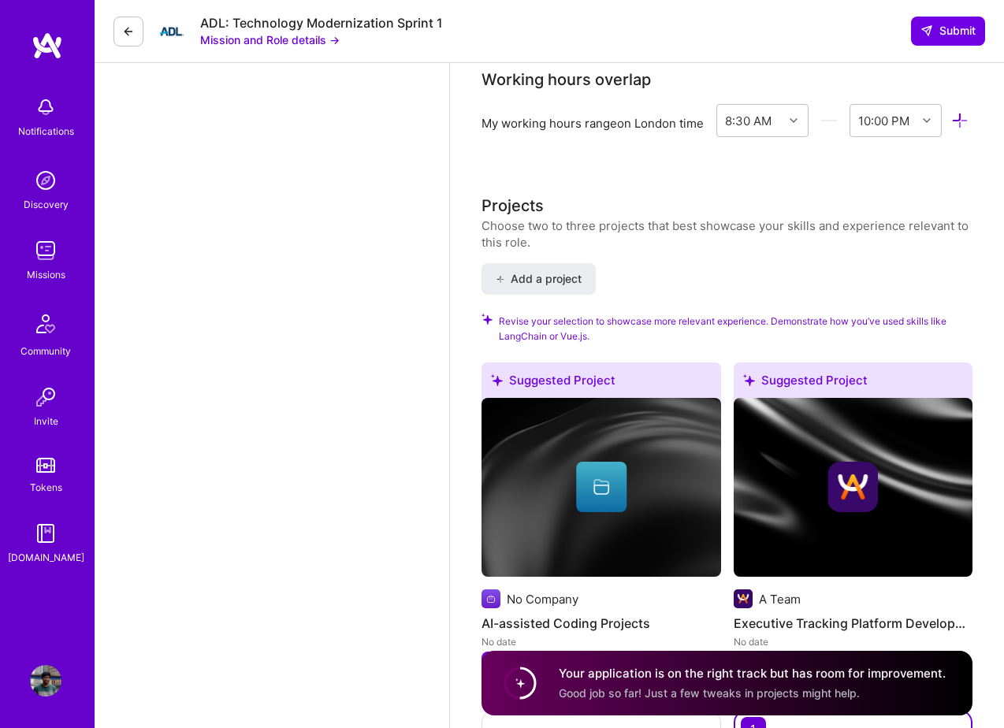
scroll to position [1893, 0]
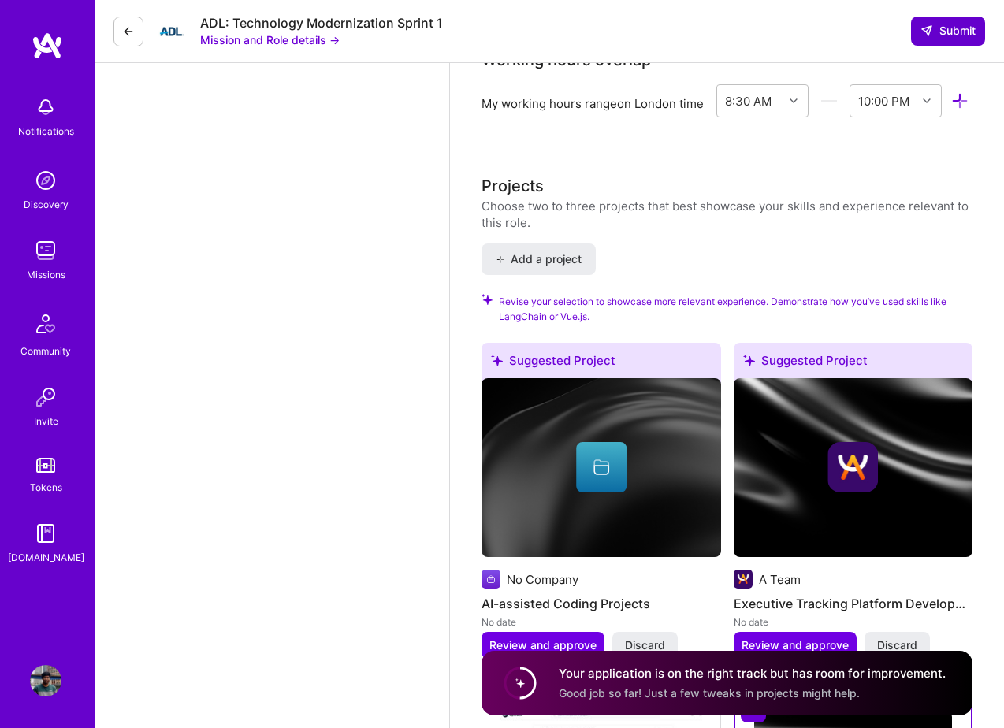
click at [959, 30] on span "Submit" at bounding box center [947, 31] width 55 height 16
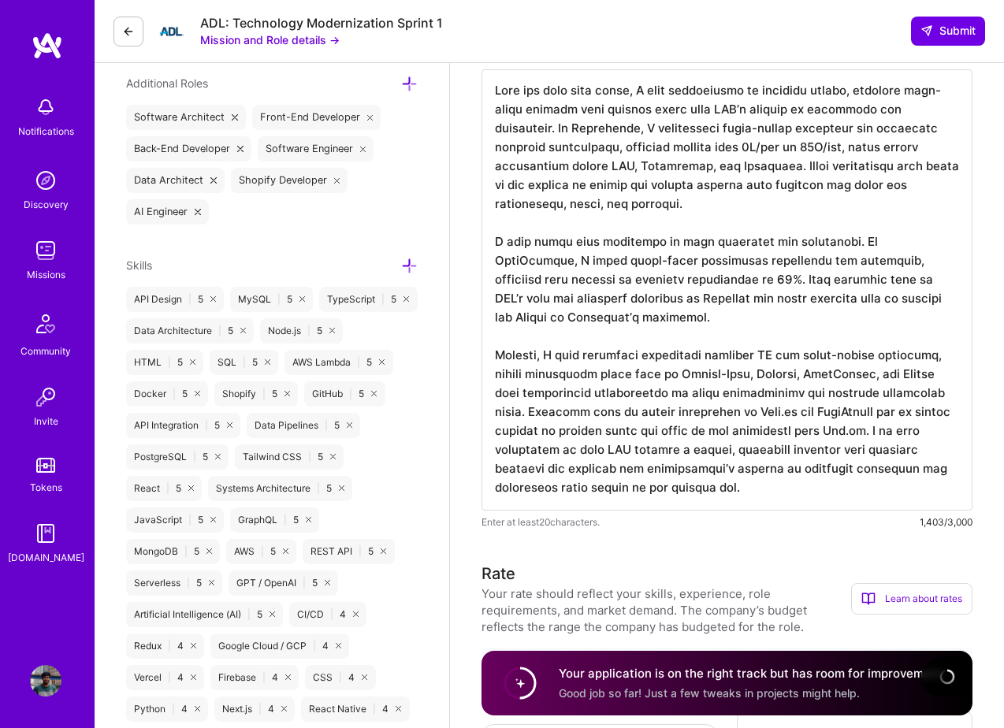
scroll to position [543, 0]
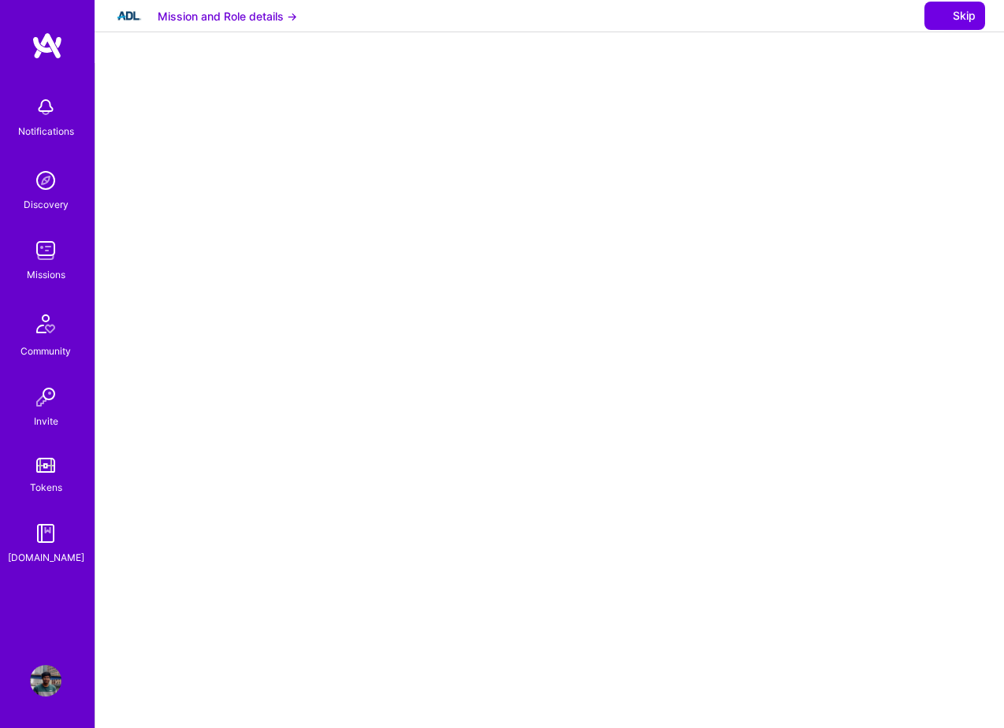
select select "GB"
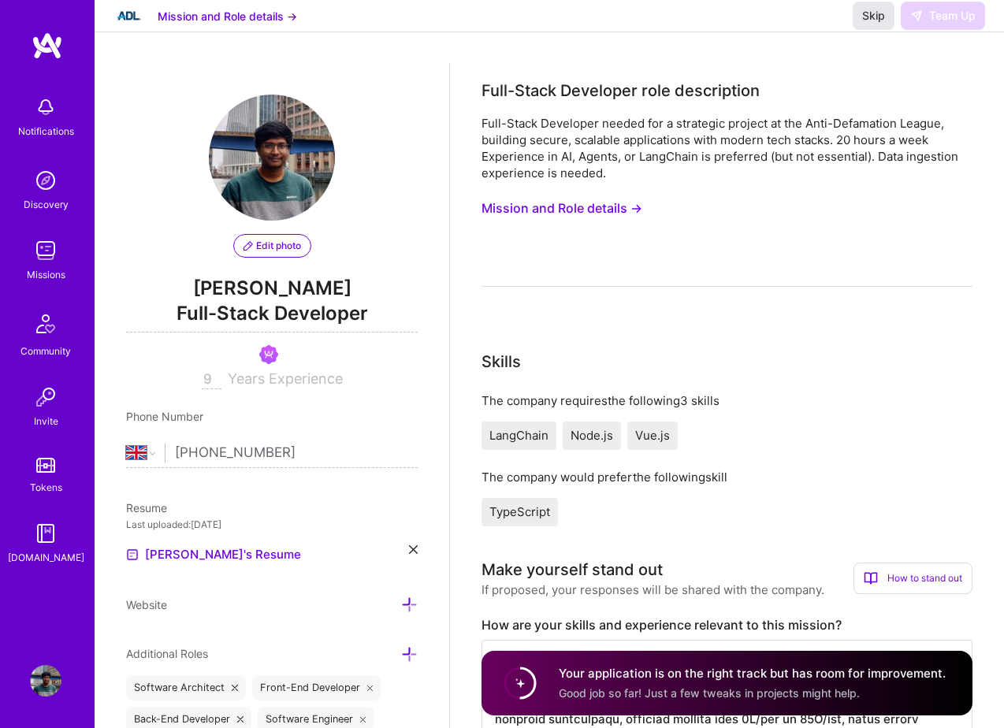
click at [874, 24] on span "Skip" at bounding box center [873, 16] width 23 height 16
